Goal: Find specific page/section: Find specific page/section

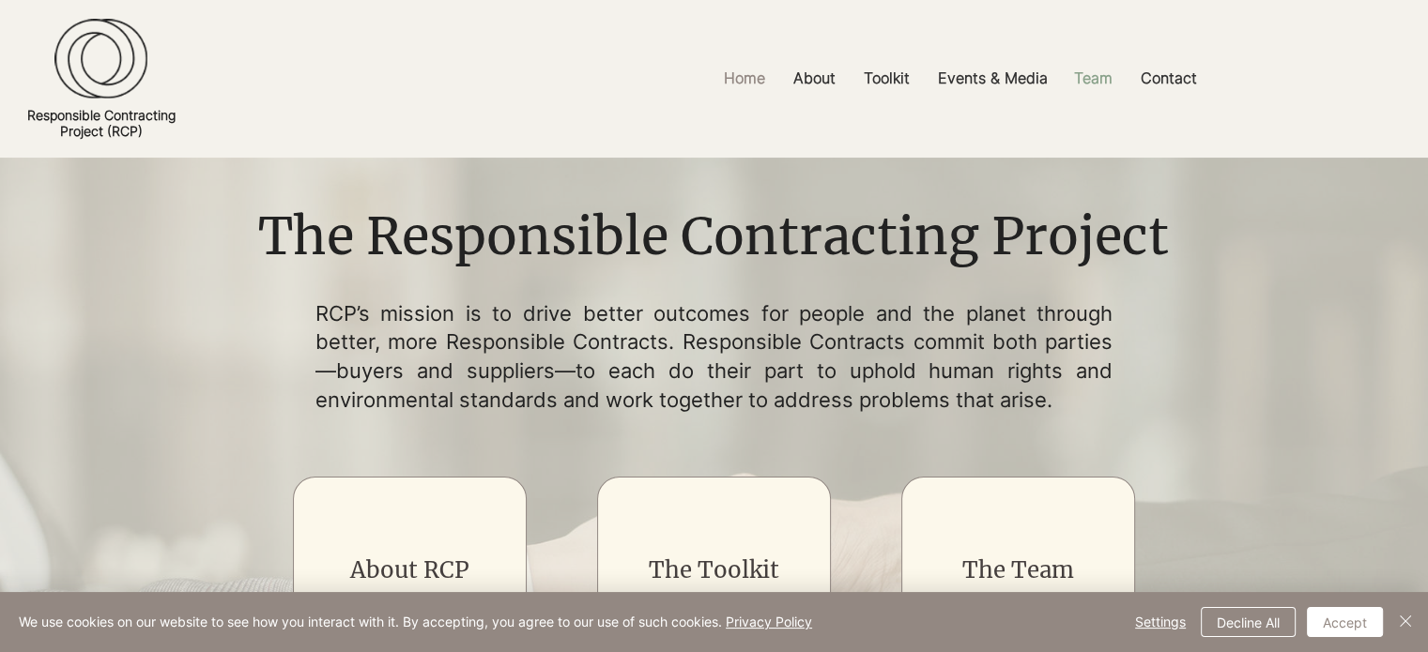
click at [1083, 84] on p "Team" at bounding box center [1092, 78] width 57 height 42
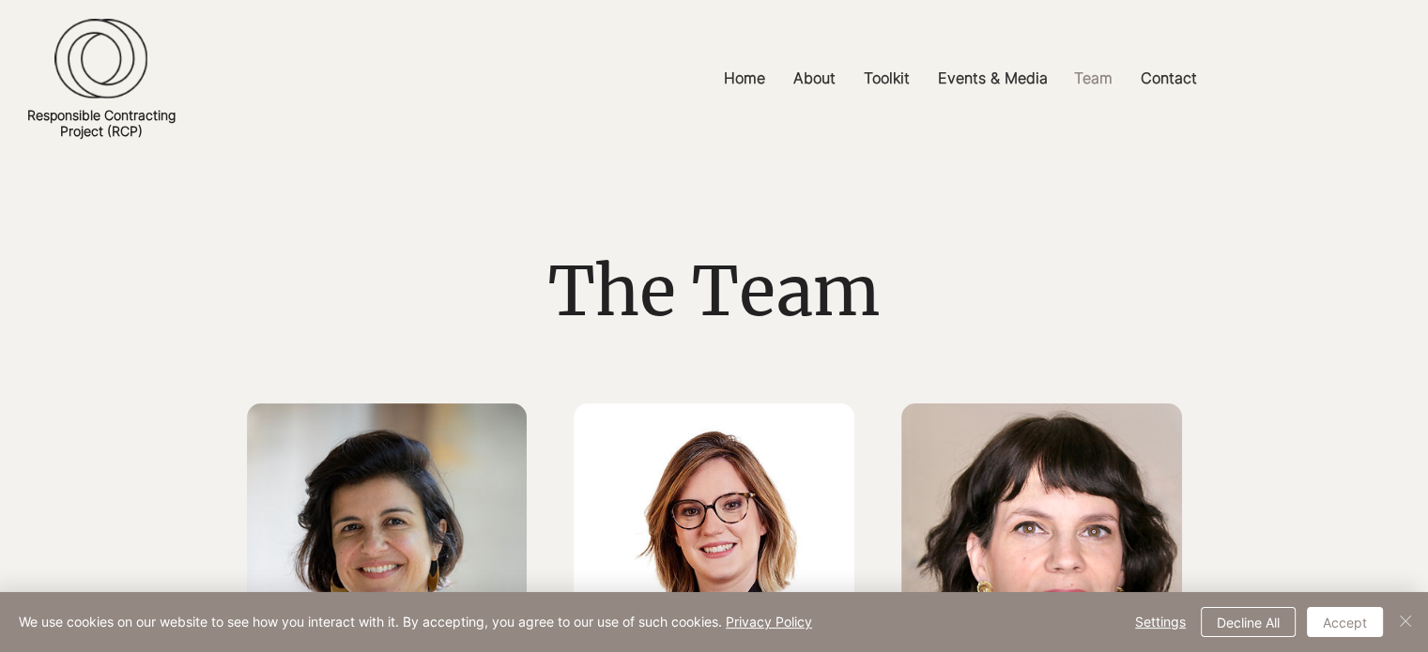
click at [1410, 632] on button "Close" at bounding box center [1405, 622] width 23 height 30
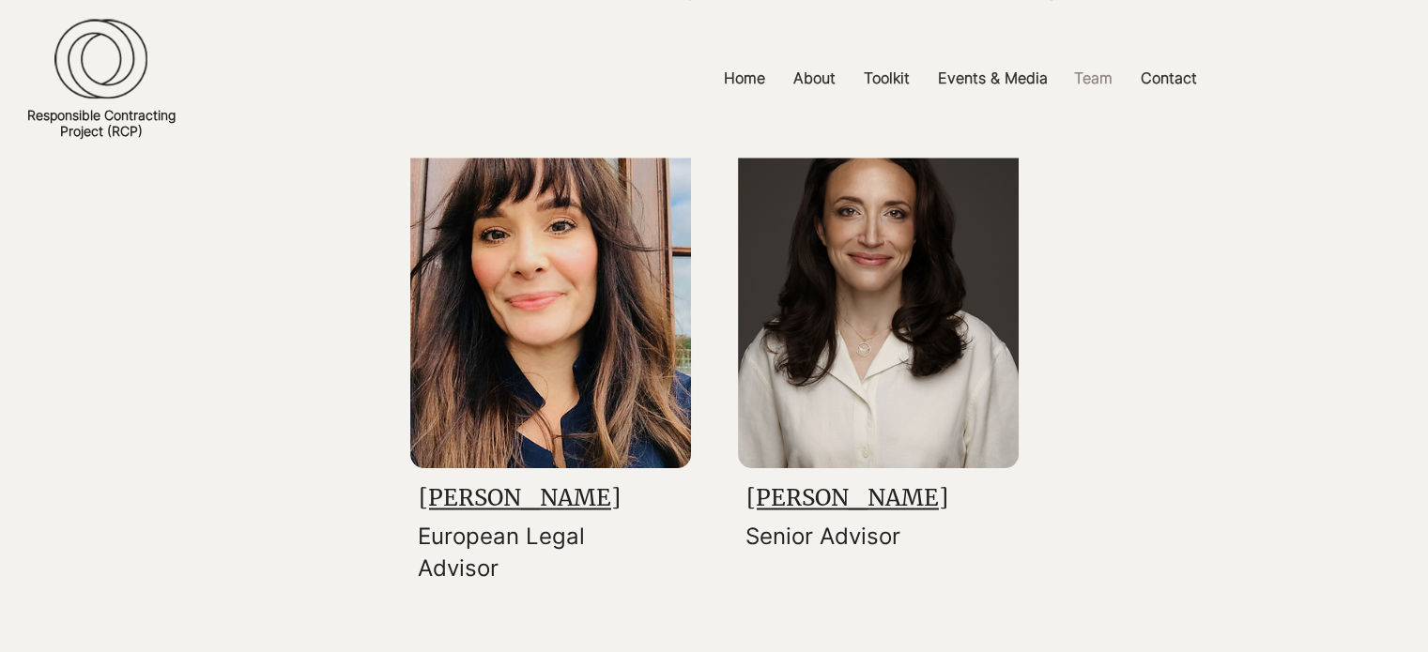
scroll to position [3033, 0]
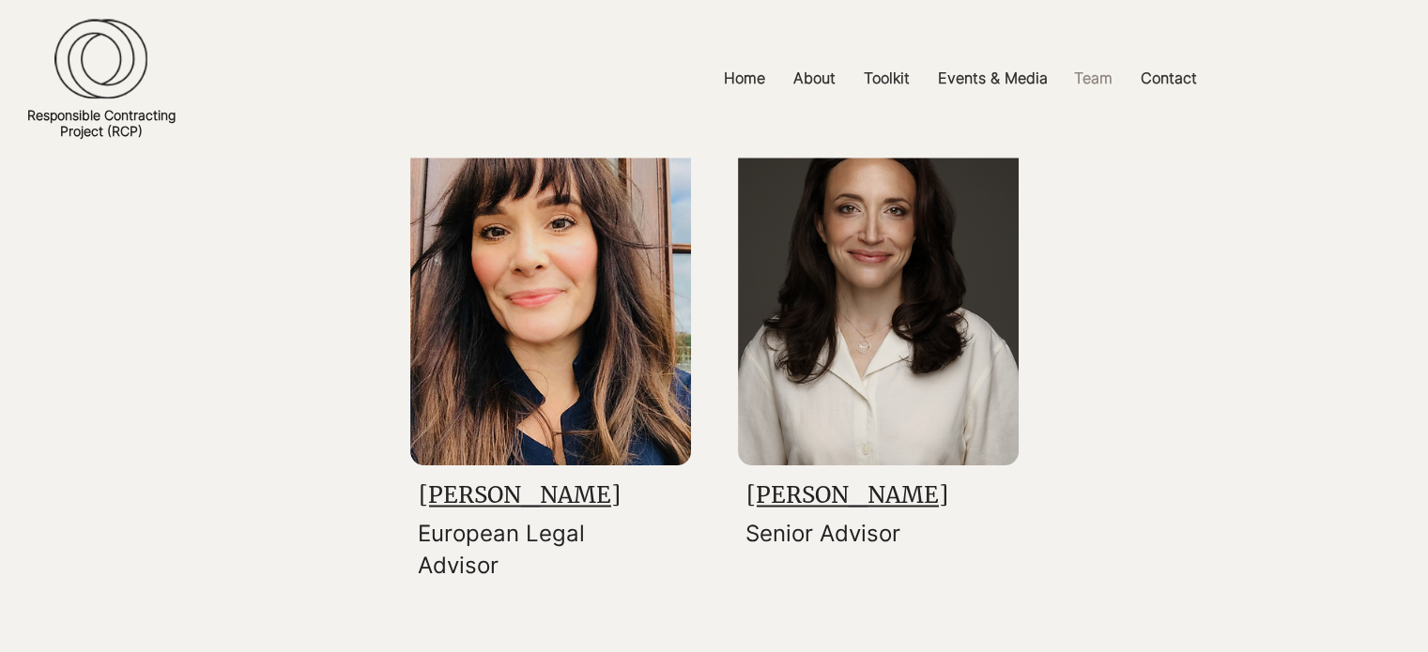
click at [779, 491] on link "Olivia Windham Stewart" at bounding box center [847, 495] width 202 height 29
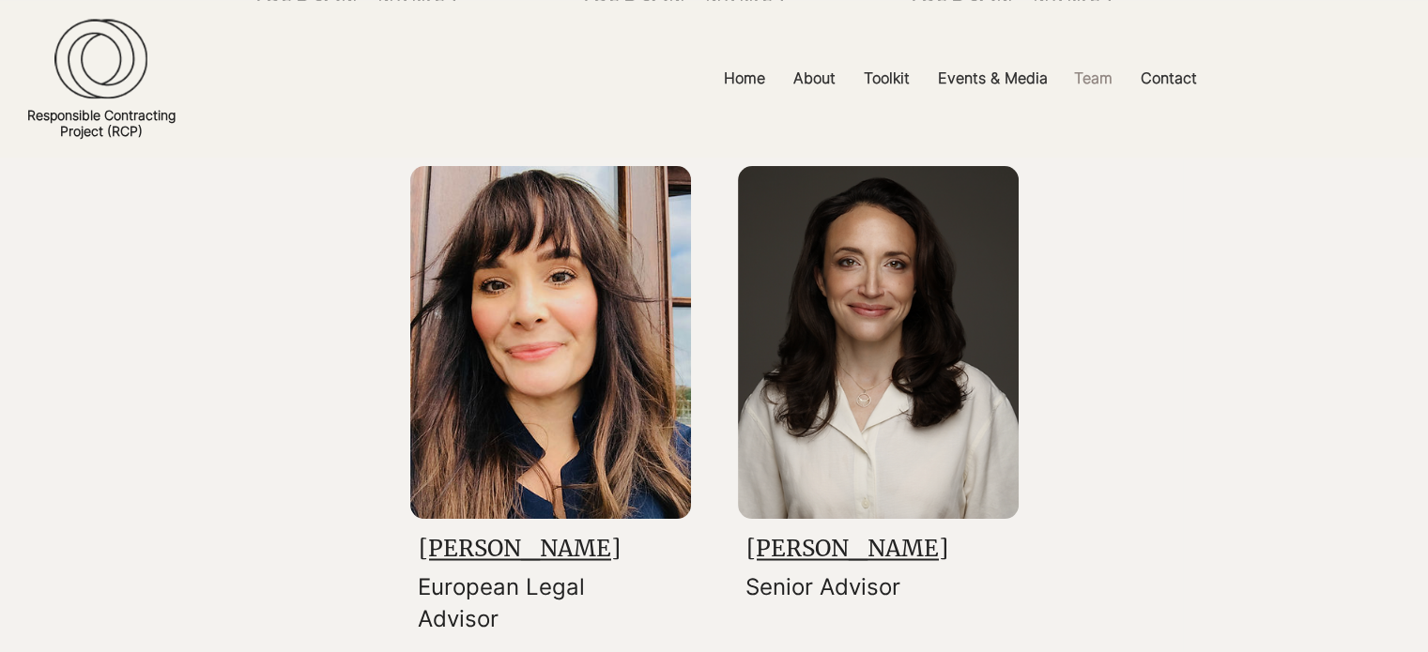
scroll to position [2957, 0]
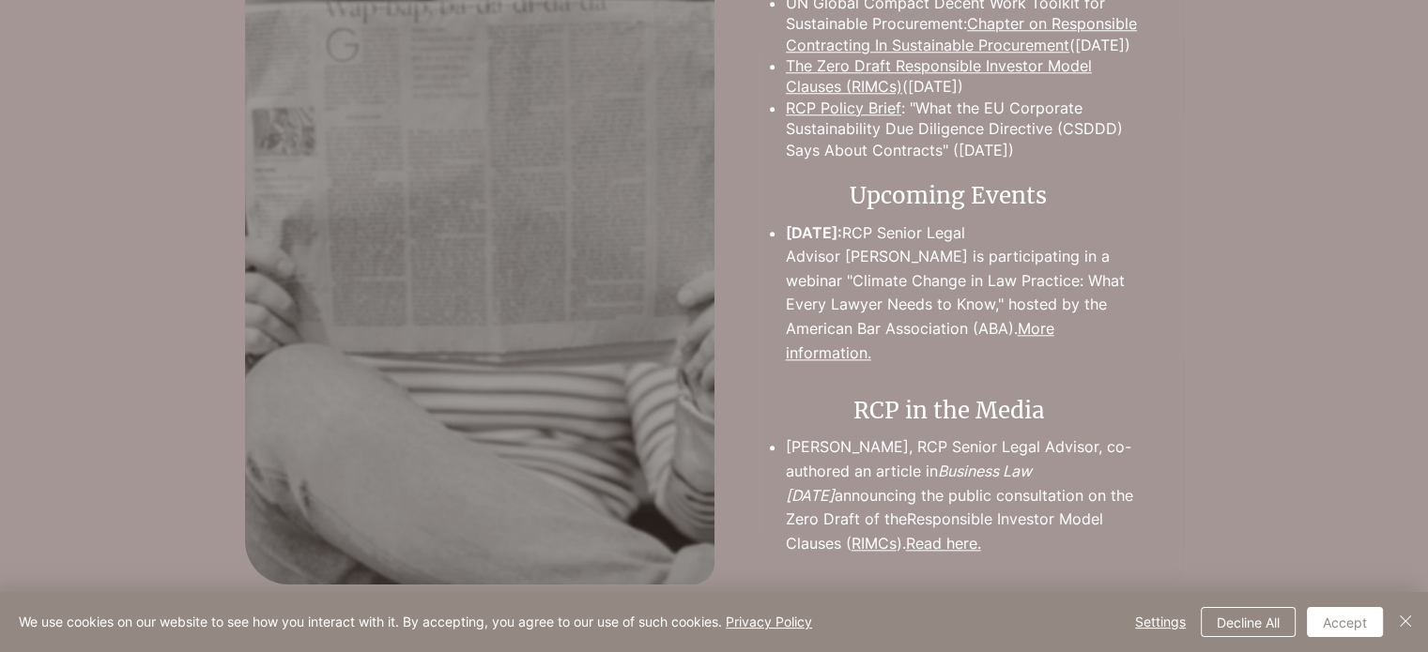
scroll to position [1993, 0]
